Goal: Task Accomplishment & Management: Manage account settings

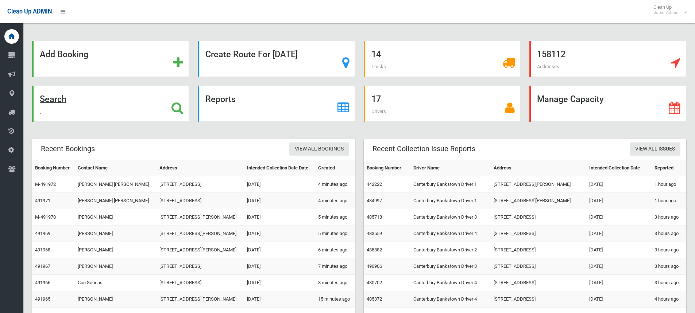
click at [169, 109] on div "Search" at bounding box center [110, 104] width 157 height 36
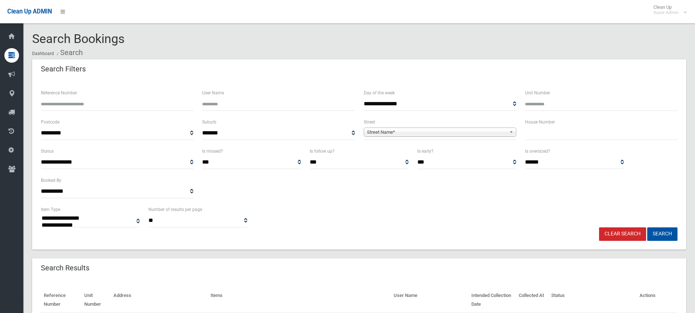
select select
click at [125, 108] on input "Reference Number" at bounding box center [117, 103] width 152 height 13
type input "******"
click at [647, 228] on button "Search" at bounding box center [662, 234] width 30 height 13
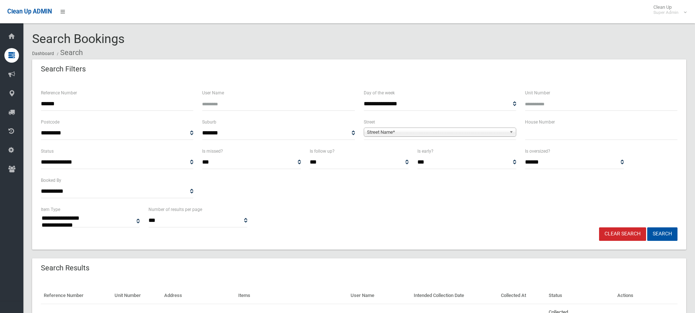
select select
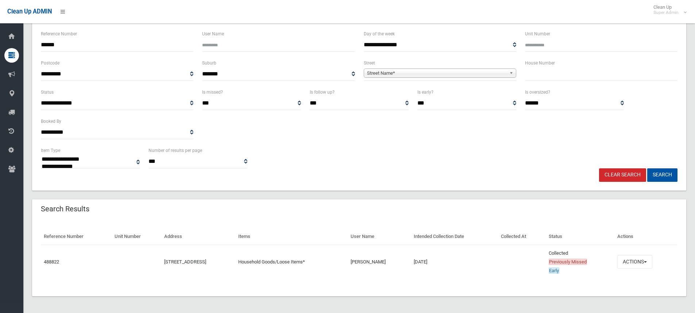
scroll to position [60, 0]
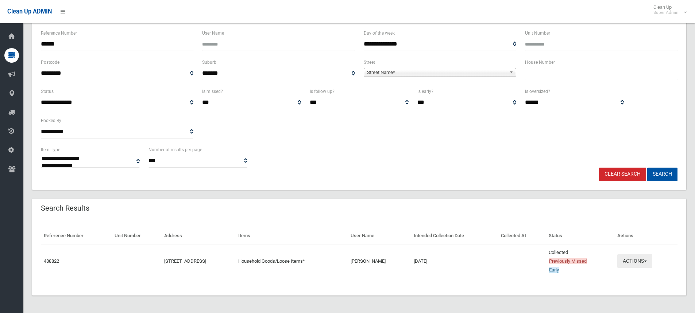
click at [634, 264] on button "Actions" at bounding box center [634, 261] width 35 height 13
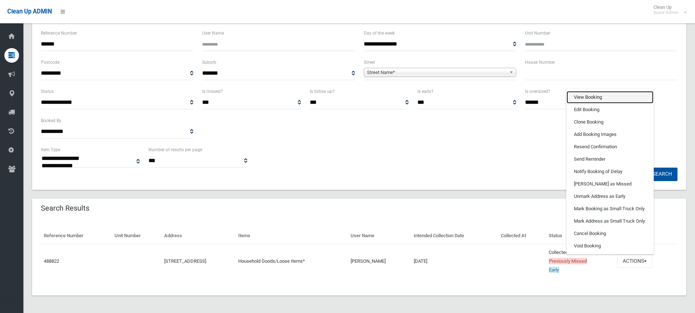
click at [613, 99] on link "View Booking" at bounding box center [609, 97] width 87 height 12
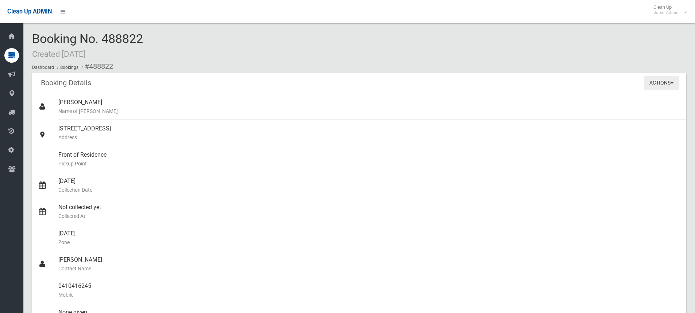
click at [653, 84] on button "Actions" at bounding box center [661, 82] width 35 height 13
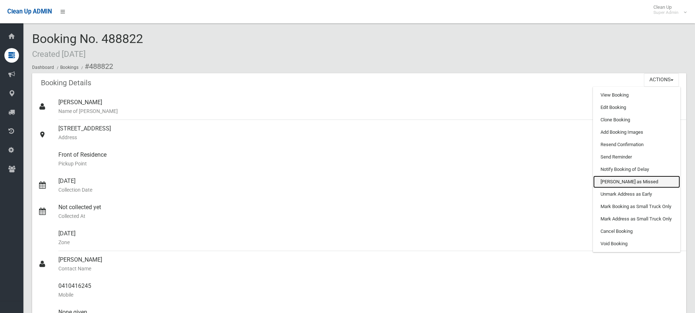
click at [627, 182] on link "[PERSON_NAME] as Missed" at bounding box center [636, 182] width 87 height 12
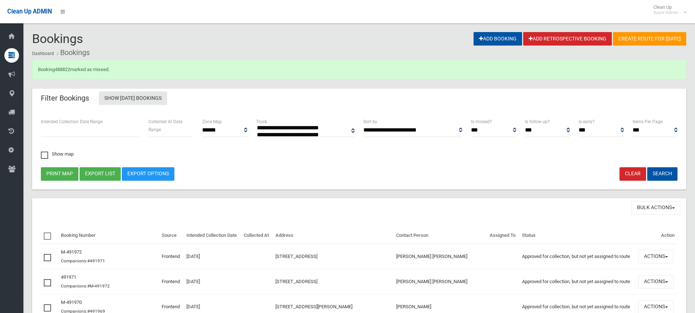
select select
click at [60, 68] on link "488822" at bounding box center [62, 69] width 15 height 5
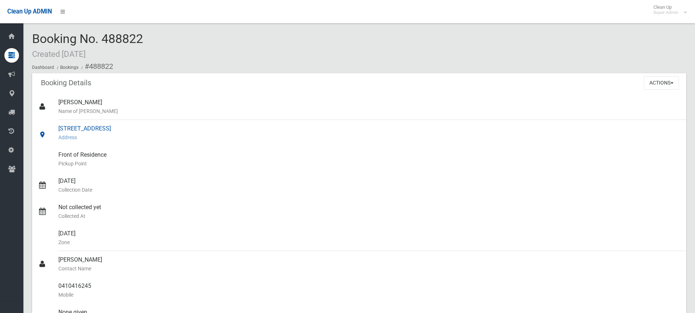
drag, startPoint x: 59, startPoint y: 127, endPoint x: 139, endPoint y: 129, distance: 79.5
click at [139, 129] on div "[STREET_ADDRESS] Address" at bounding box center [369, 133] width 622 height 26
copy div "[STREET_ADDRESS]"
drag, startPoint x: 88, startPoint y: 34, endPoint x: 111, endPoint y: 37, distance: 23.6
click at [88, 34] on span "Booking No. 488822 Created [DATE]" at bounding box center [87, 45] width 111 height 28
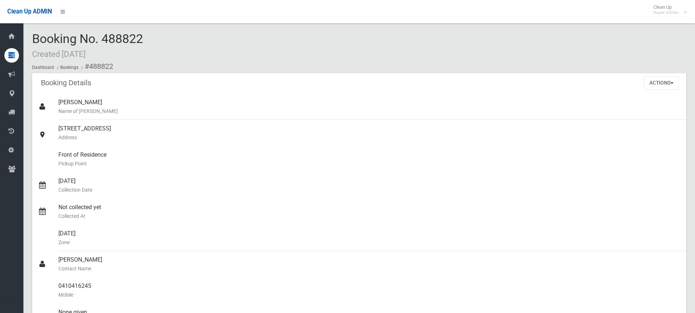
drag, startPoint x: 148, startPoint y: 39, endPoint x: 33, endPoint y: 38, distance: 115.3
click at [33, 38] on div "Booking No. 488822 Created [DATE] Dashboard Bookings #488822" at bounding box center [359, 52] width 654 height 41
copy span "Booking No. 488822"
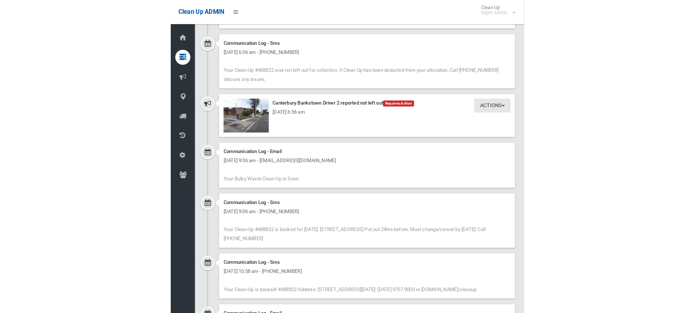
scroll to position [1378, 0]
